Goal: Information Seeking & Learning: Learn about a topic

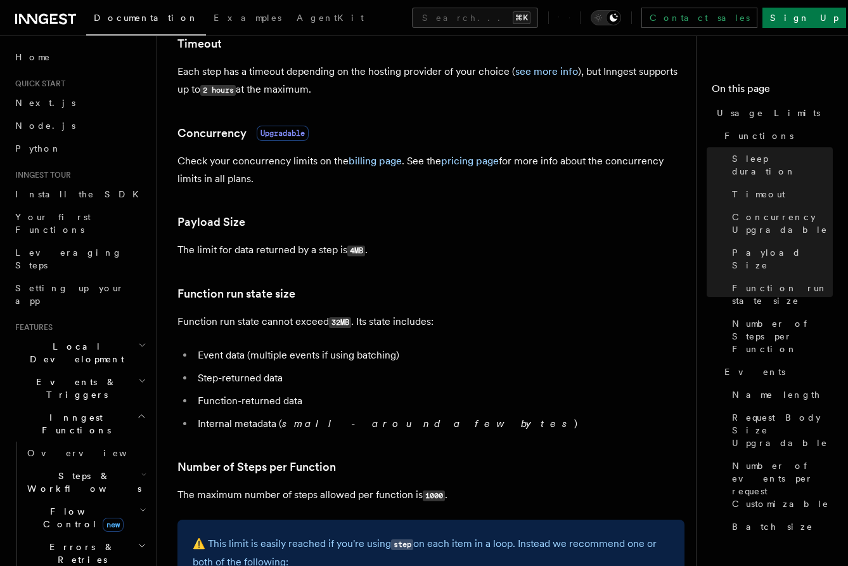
scroll to position [379, 0]
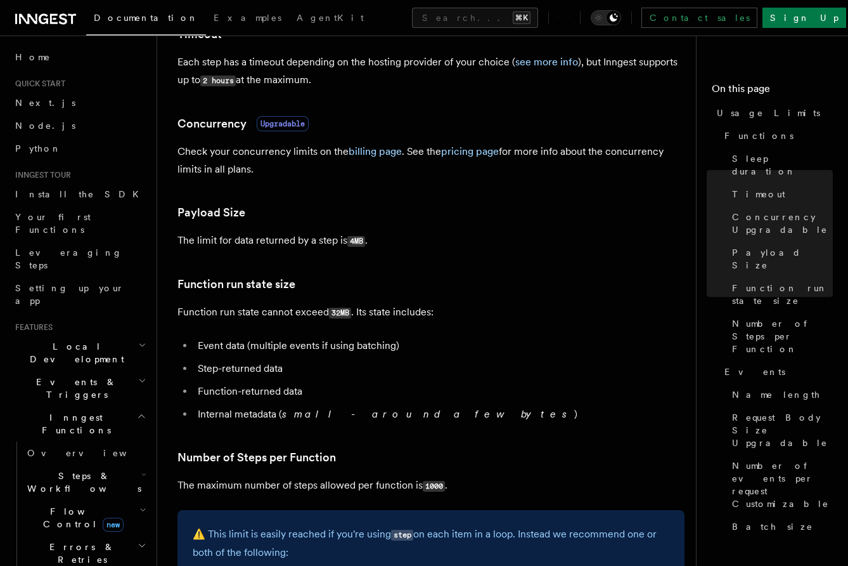
click at [379, 279] on h3 "Function run state size" at bounding box center [431, 284] width 507 height 18
click at [377, 304] on p "Function run state cannot exceed 32MB . Its state includes:" at bounding box center [431, 312] width 507 height 18
click at [377, 306] on p "Function run state cannot exceed 32MB . Its state includes:" at bounding box center [431, 312] width 507 height 18
click at [377, 308] on p "Function run state cannot exceed 32MB . Its state includes:" at bounding box center [431, 312] width 507 height 18
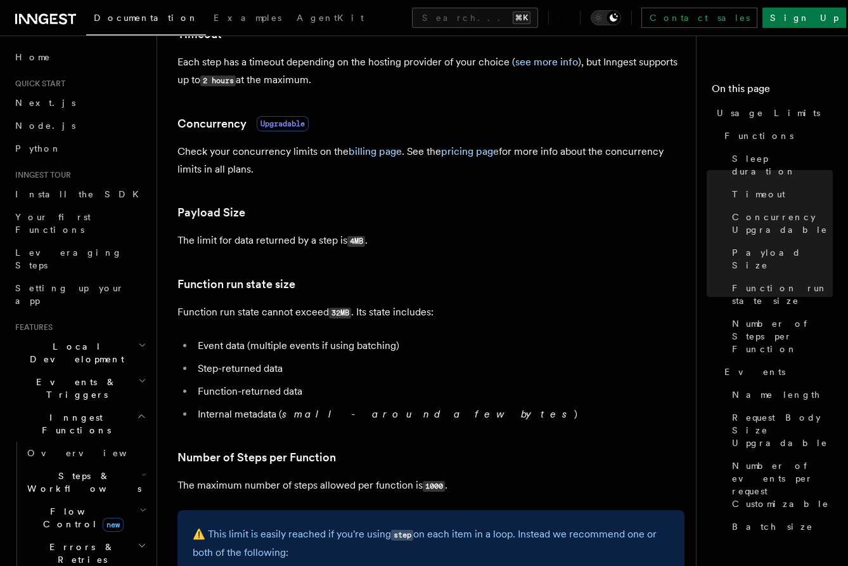
click at [360, 309] on p "Function run state cannot exceed 32MB . Its state includes:" at bounding box center [431, 312] width 507 height 18
